Goal: Information Seeking & Learning: Learn about a topic

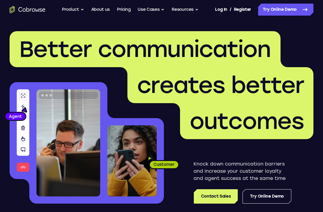
click at [296, 15] on link "Try Online Demo" at bounding box center [285, 10] width 55 height 12
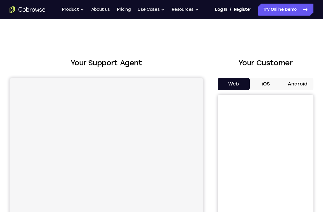
click at [294, 80] on button "Android" at bounding box center [298, 84] width 32 height 12
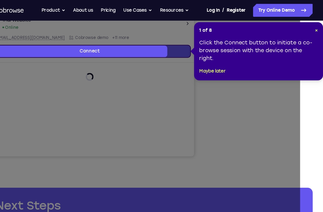
scroll to position [134, 0]
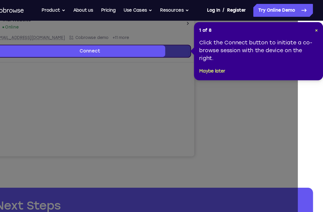
click at [315, 31] on span "×" at bounding box center [316, 27] width 3 height 5
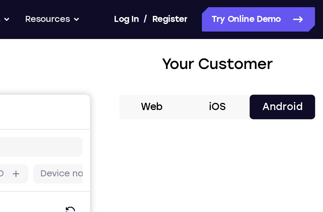
scroll to position [0, 0]
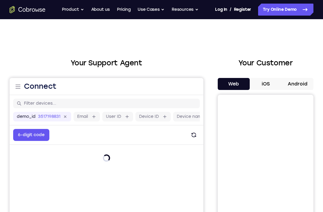
click at [313, 75] on div "Your Customer Web iOS Android" at bounding box center [266, 167] width 96 height 221
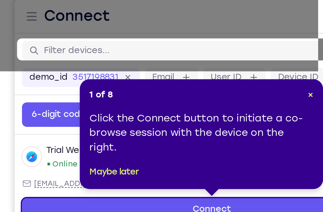
click at [154, 122] on span "×" at bounding box center [155, 124] width 3 height 5
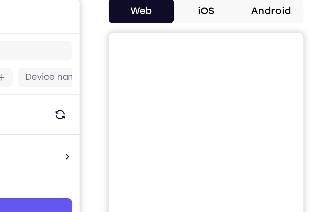
click at [282, 78] on button "Android" at bounding box center [298, 84] width 32 height 12
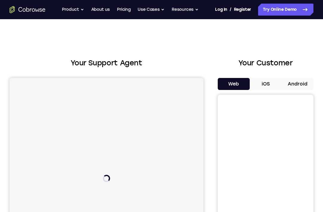
click at [271, 4] on link "Try Online Demo" at bounding box center [285, 10] width 55 height 12
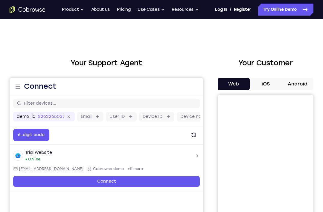
click at [289, 75] on div "Your Customer Web iOS Android" at bounding box center [266, 167] width 96 height 221
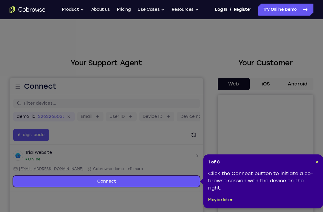
click at [313, 156] on div "1 of 8 × Click the Connect button to initiate a co-browse session with the devi…" at bounding box center [264, 181] width 120 height 54
click at [298, 80] on icon at bounding box center [161, 106] width 323 height 212
click at [319, 159] on div "1 of 8 × Click the Connect button to initiate a co-browse session with the devi…" at bounding box center [264, 181] width 120 height 54
click at [266, 9] on link "Try Online Demo" at bounding box center [285, 10] width 55 height 12
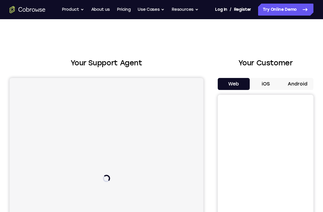
click at [294, 80] on button "Android" at bounding box center [298, 84] width 32 height 12
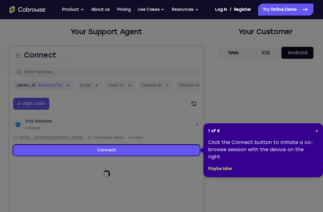
scroll to position [31, 0]
click at [322, 128] on div "1 of 8 × Click the Connect button to initiate a co-browse session with the devi…" at bounding box center [264, 150] width 120 height 54
click at [316, 130] on span "×" at bounding box center [317, 130] width 3 height 5
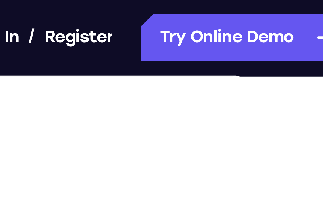
scroll to position [62, 0]
